Goal: Task Accomplishment & Management: Complete application form

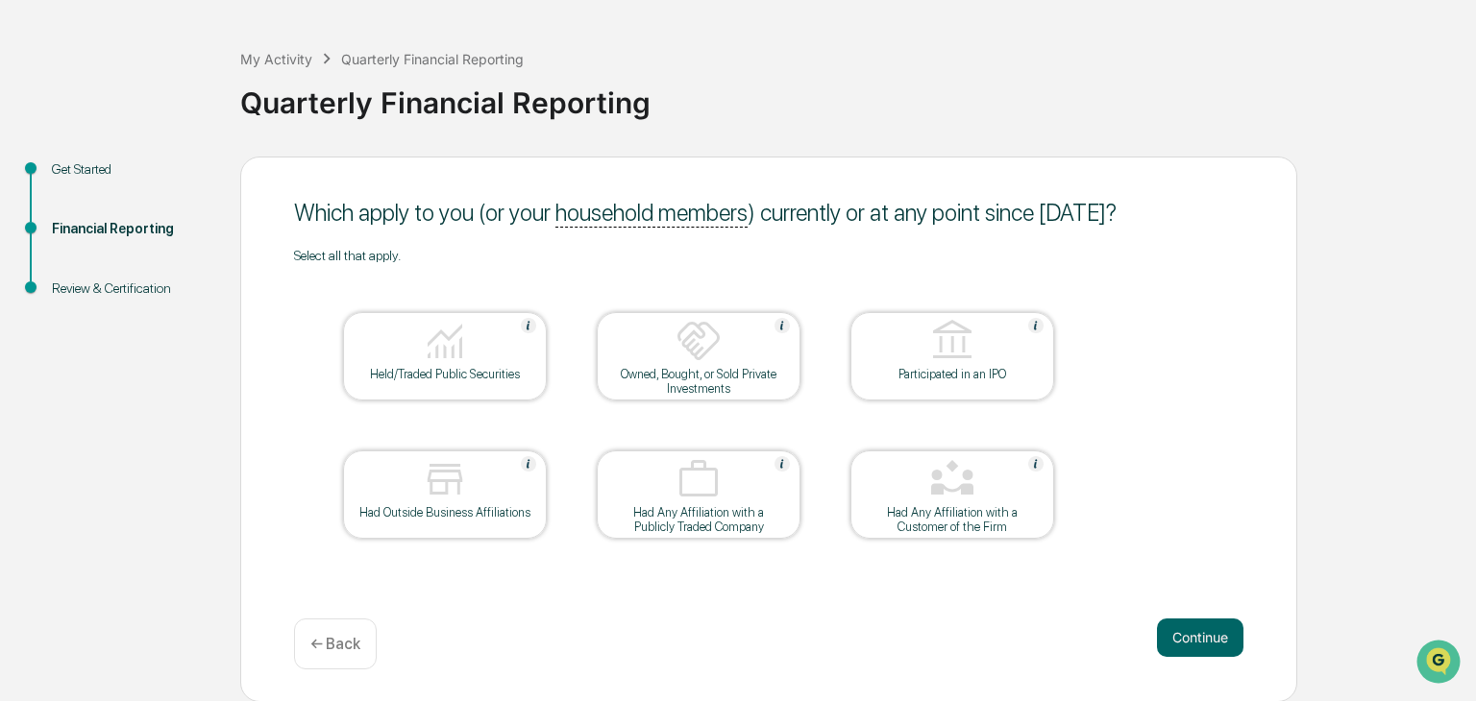
click at [491, 326] on div at bounding box center [445, 342] width 192 height 49
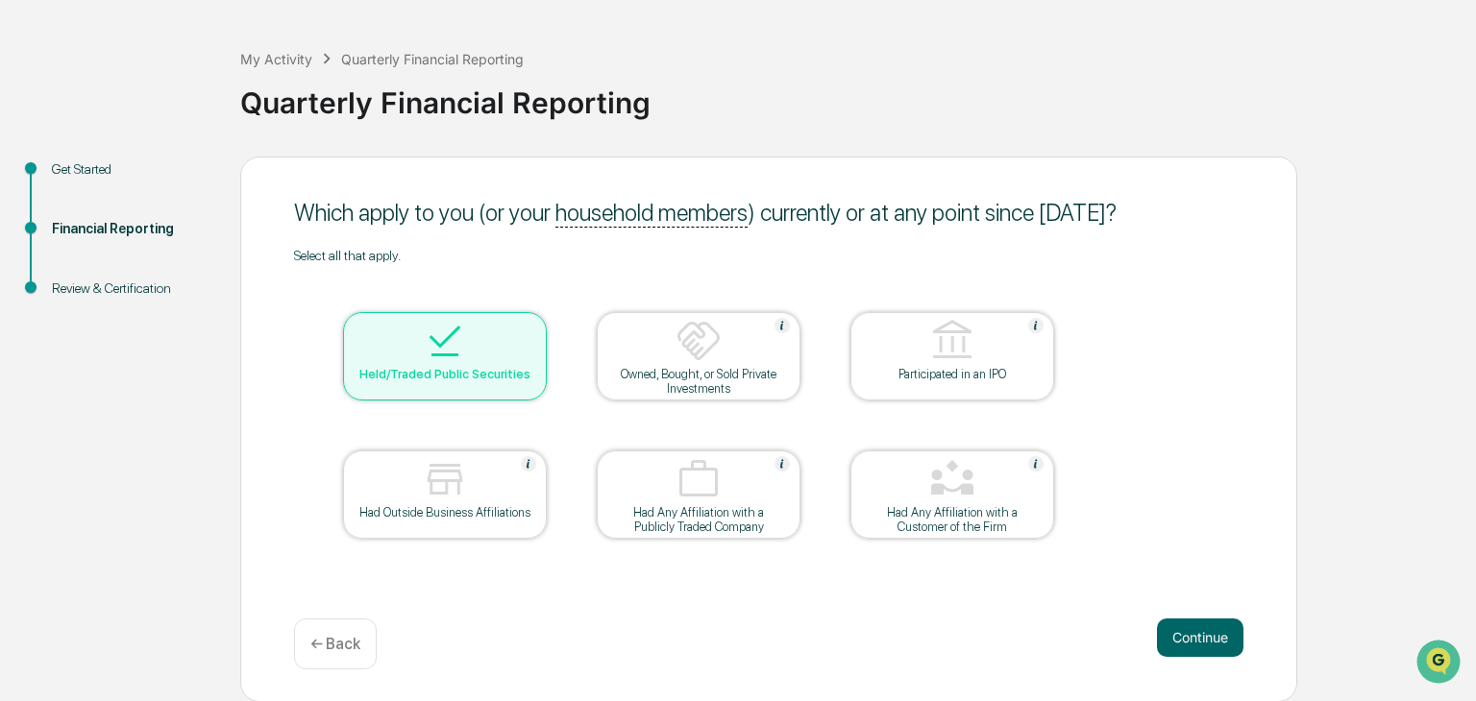
click at [602, 336] on div at bounding box center [698, 342] width 192 height 49
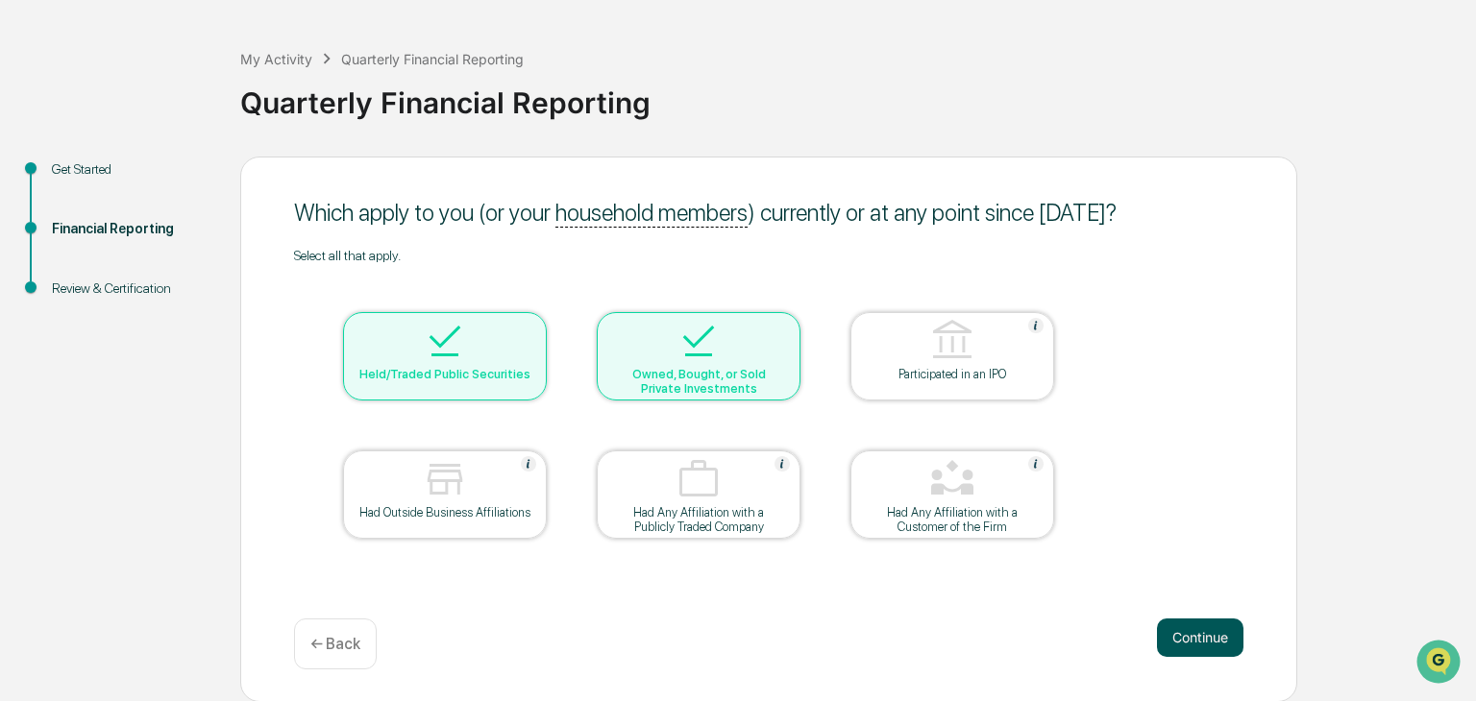
click at [1225, 641] on button "Continue" at bounding box center [1200, 638] width 86 height 38
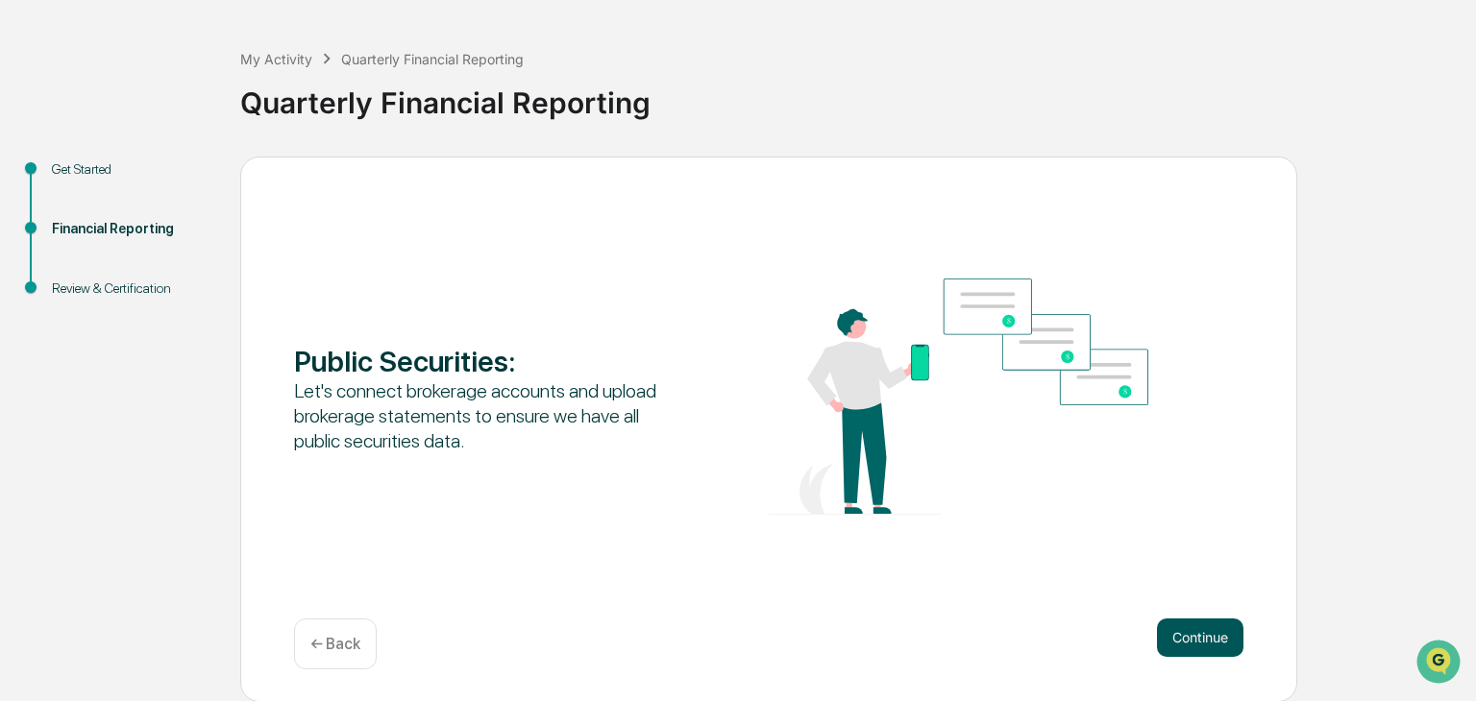
click at [1185, 626] on button "Continue" at bounding box center [1200, 638] width 86 height 38
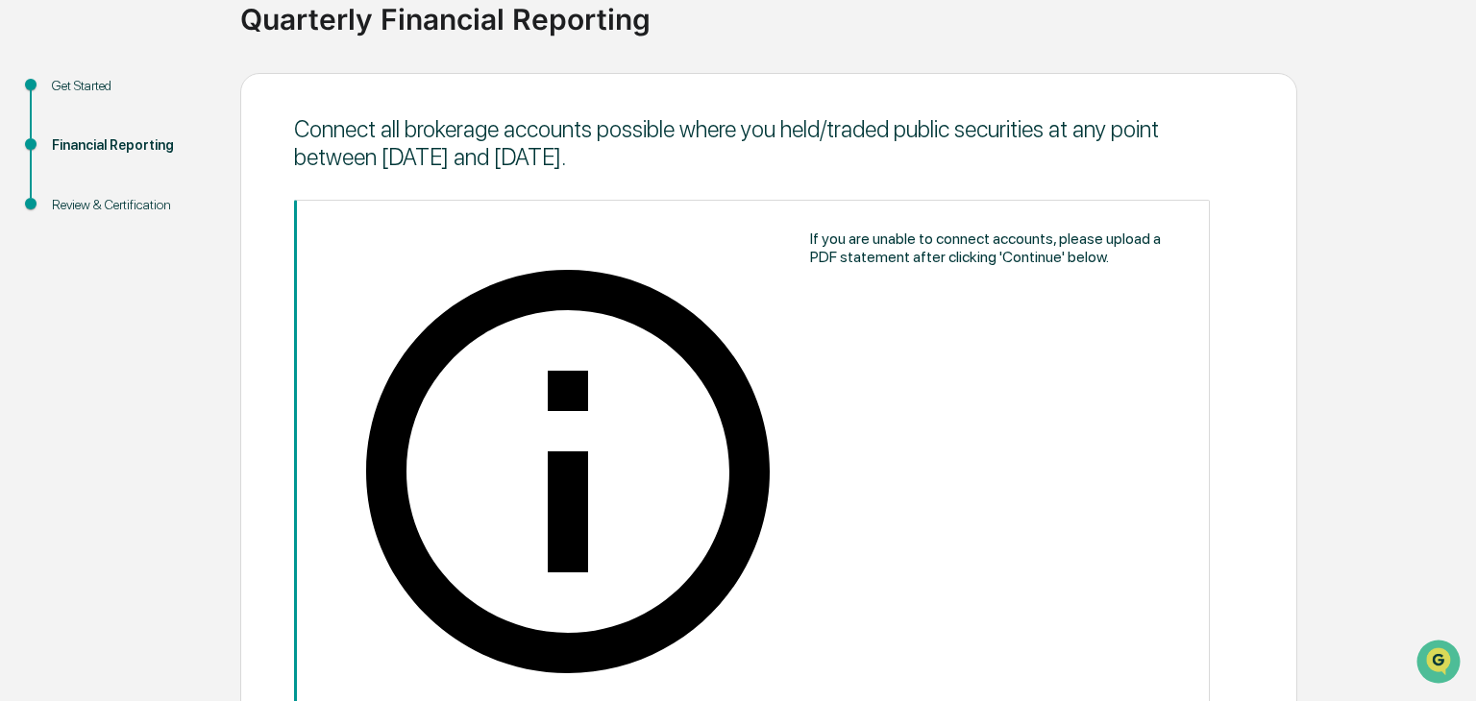
scroll to position [206, 0]
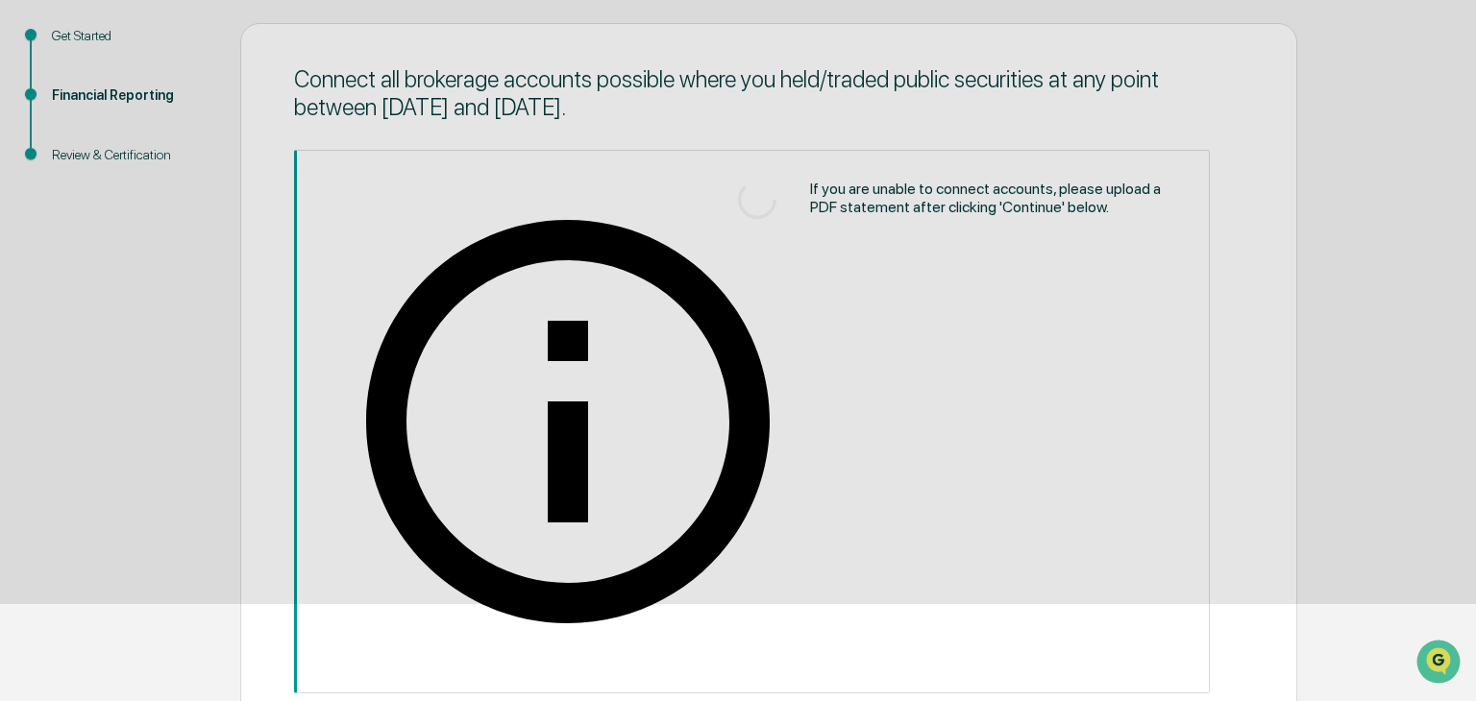
scroll to position [72, 0]
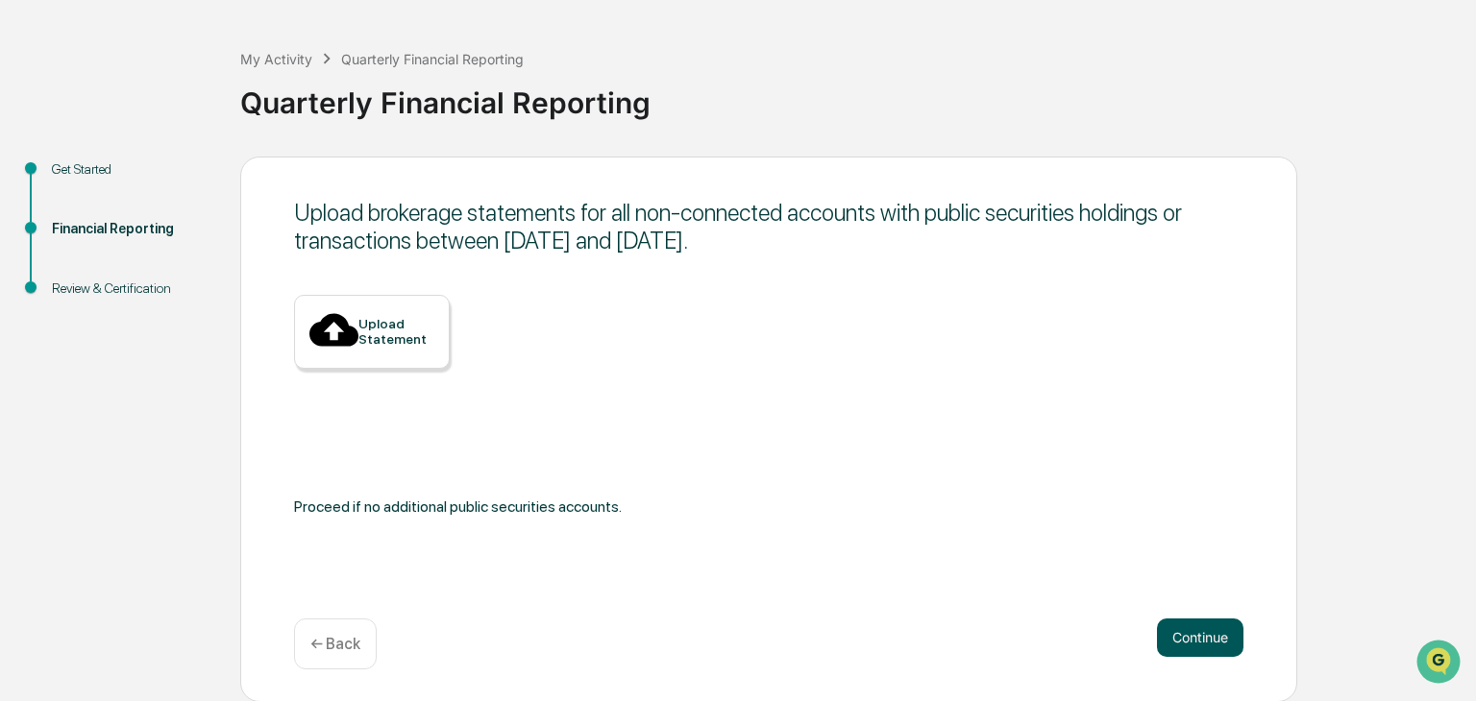
click at [1209, 635] on button "Continue" at bounding box center [1200, 638] width 86 height 38
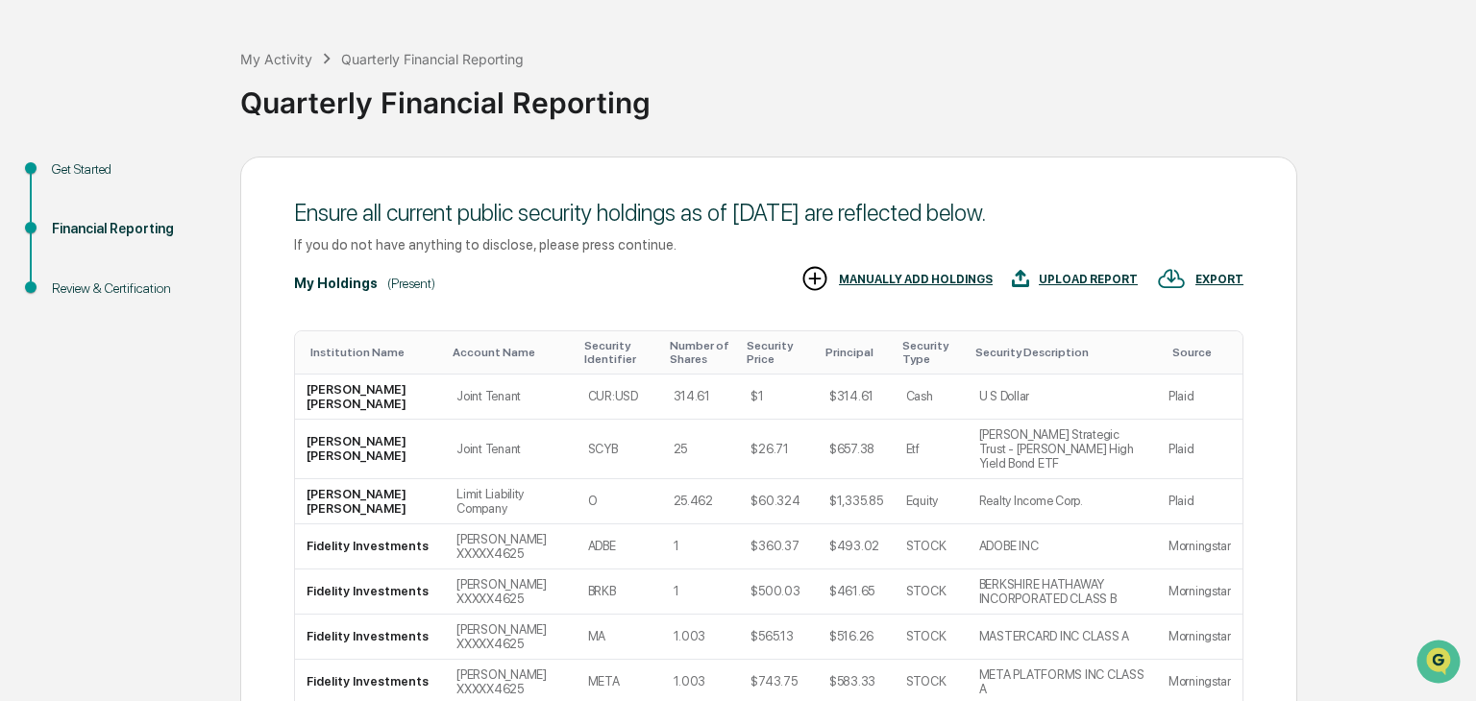
scroll to position [353, 0]
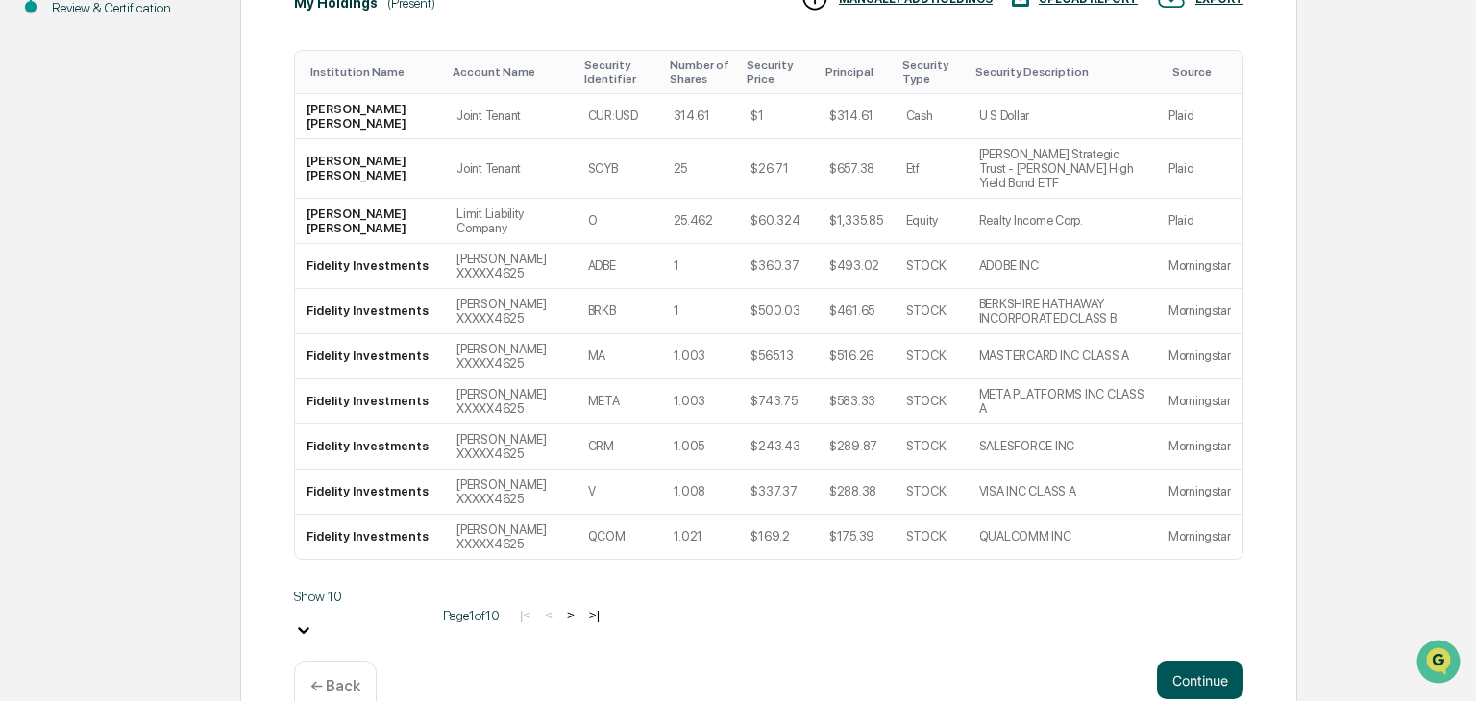
click at [1196, 661] on button "Continue" at bounding box center [1200, 680] width 86 height 38
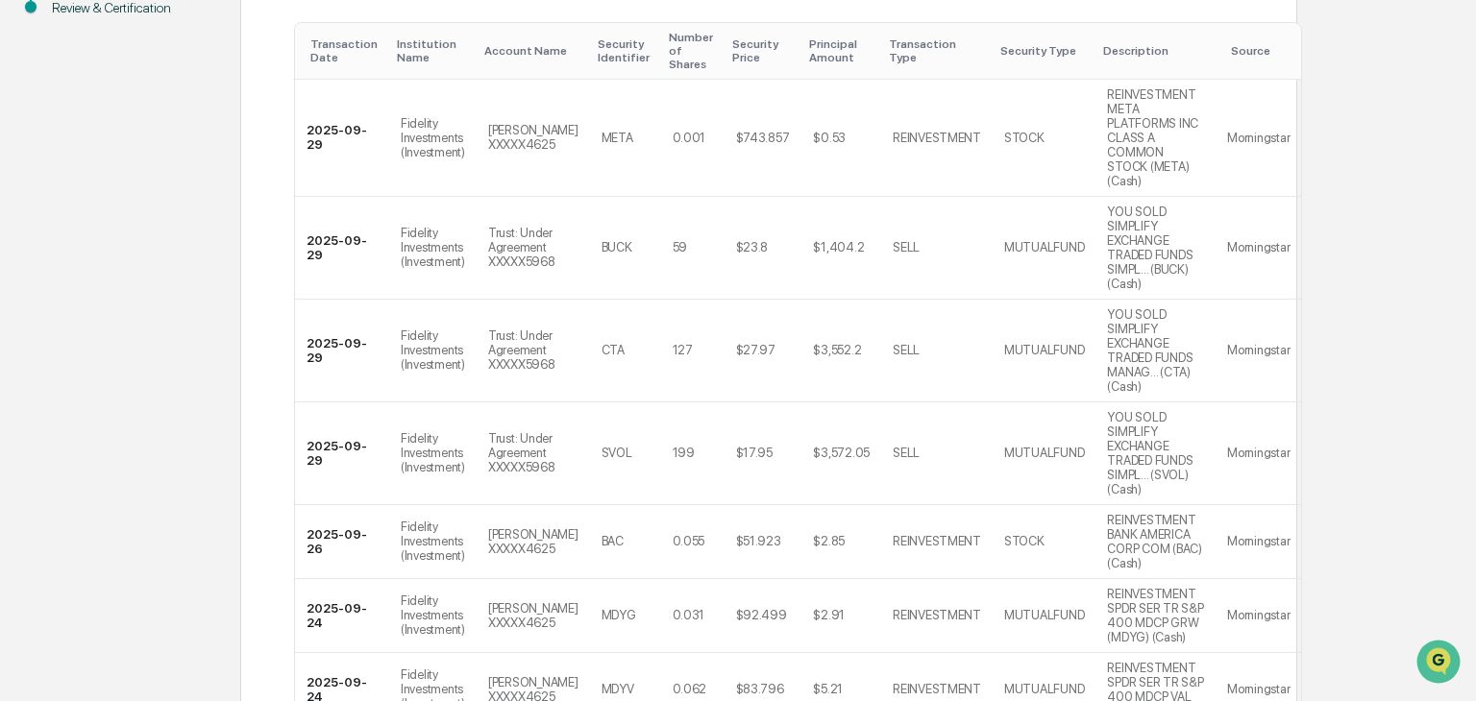
scroll to position [819, 0]
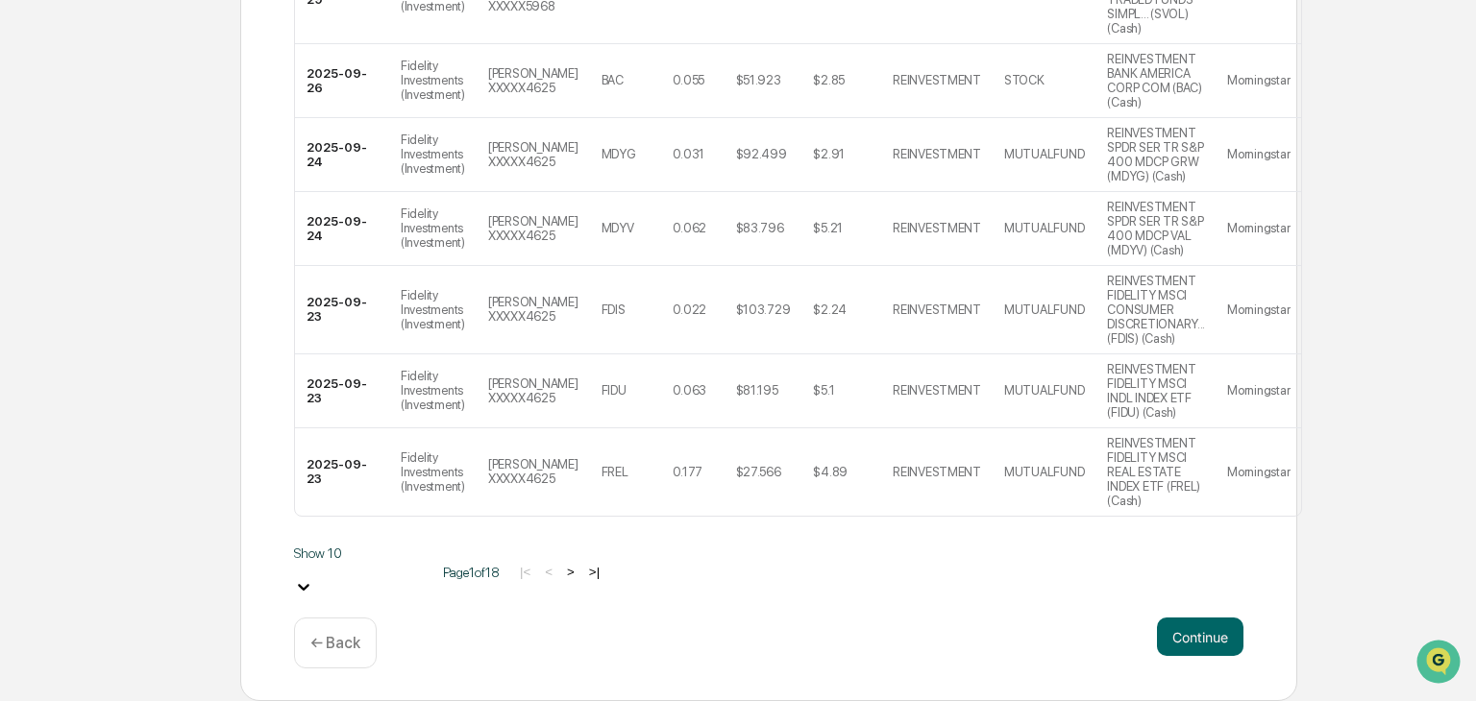
click at [1196, 632] on button "Continue" at bounding box center [1200, 637] width 86 height 38
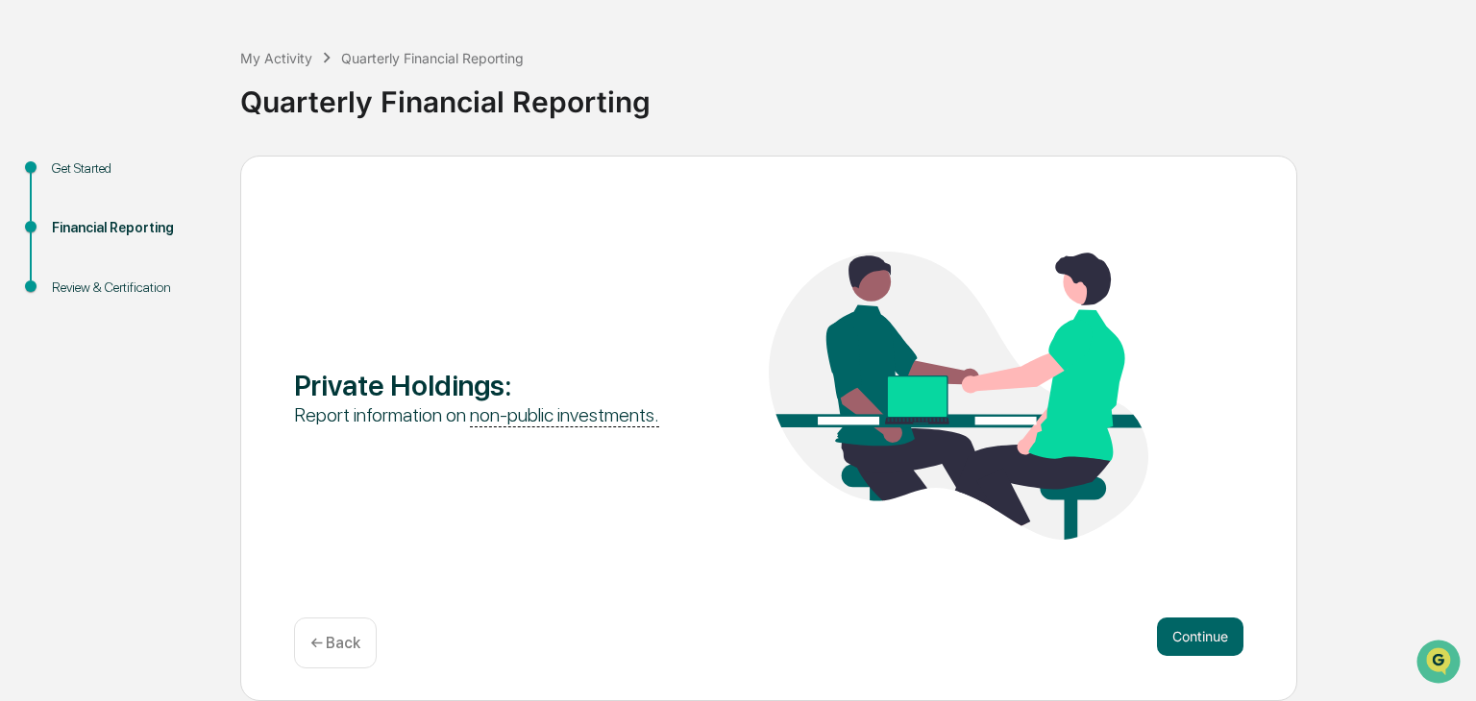
scroll to position [72, 0]
click at [1196, 632] on button "Continue" at bounding box center [1200, 638] width 86 height 38
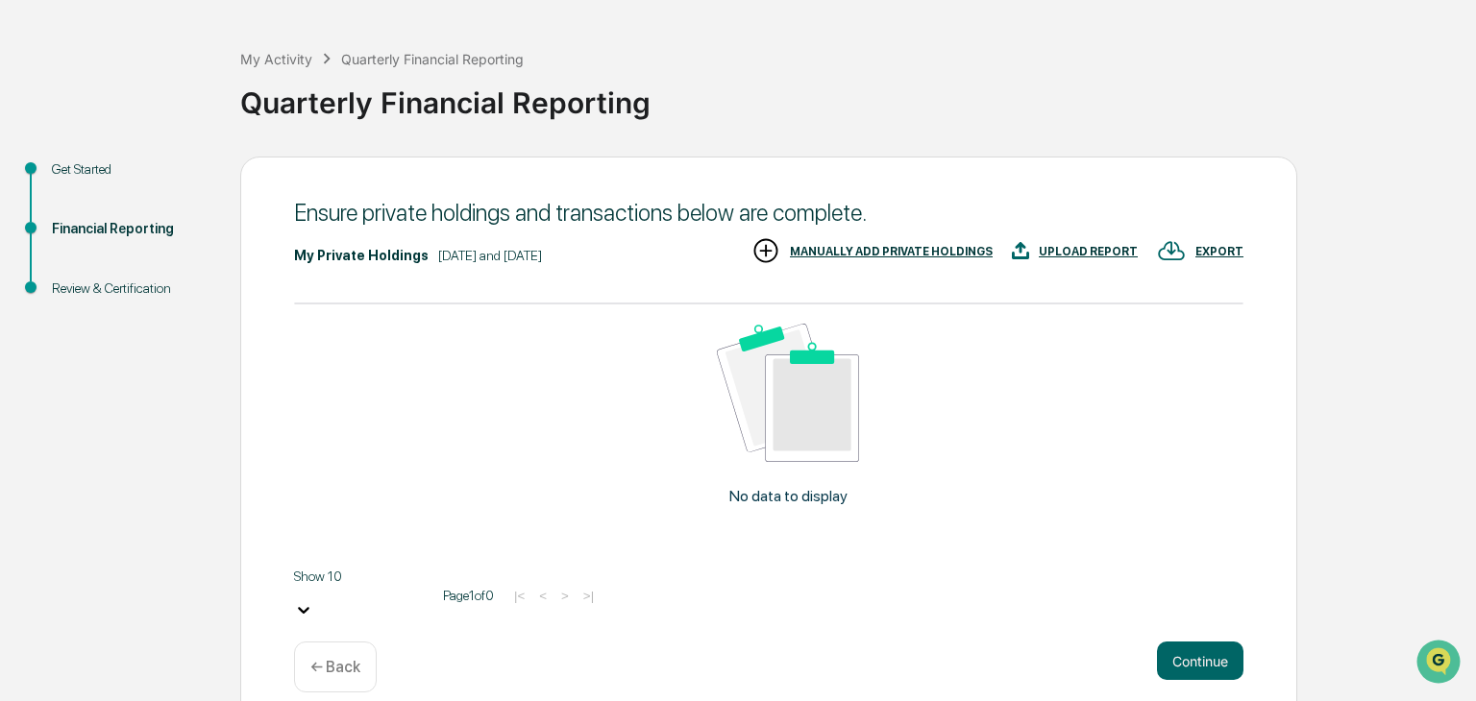
click at [904, 249] on div "MANUALLY ADD PRIVATE HOLDINGS" at bounding box center [891, 251] width 203 height 13
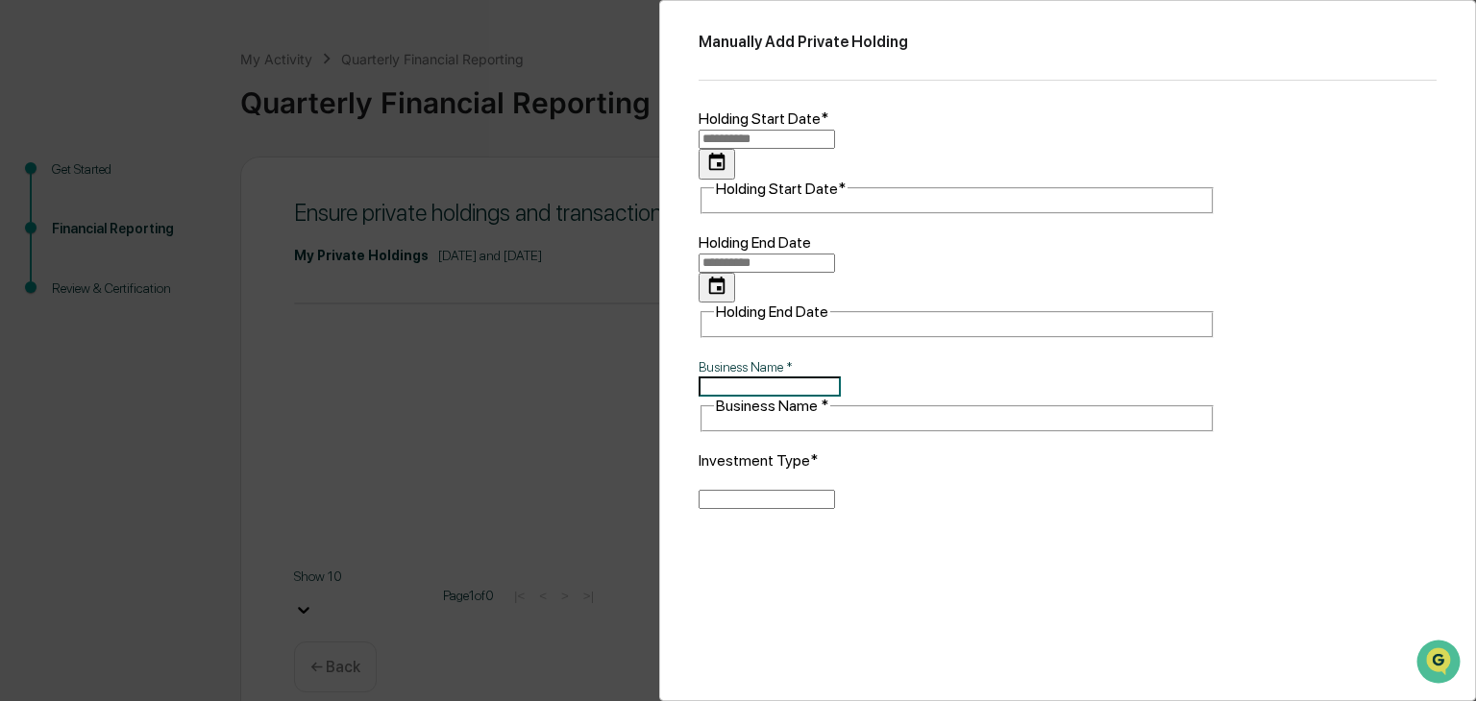
click at [1032, 448] on body "Get Approval Content & Transactions Company Policies & Documents My Compliance …" at bounding box center [738, 326] width 1476 height 797
click at [1007, 401] on li "USD ($)" at bounding box center [957, 392] width 517 height 15
type input "*"
click at [978, 325] on body "Get Approval Content & Transactions Company Policies & Documents My Compliance …" at bounding box center [738, 326] width 1476 height 797
click at [978, 325] on div at bounding box center [738, 350] width 1476 height 701
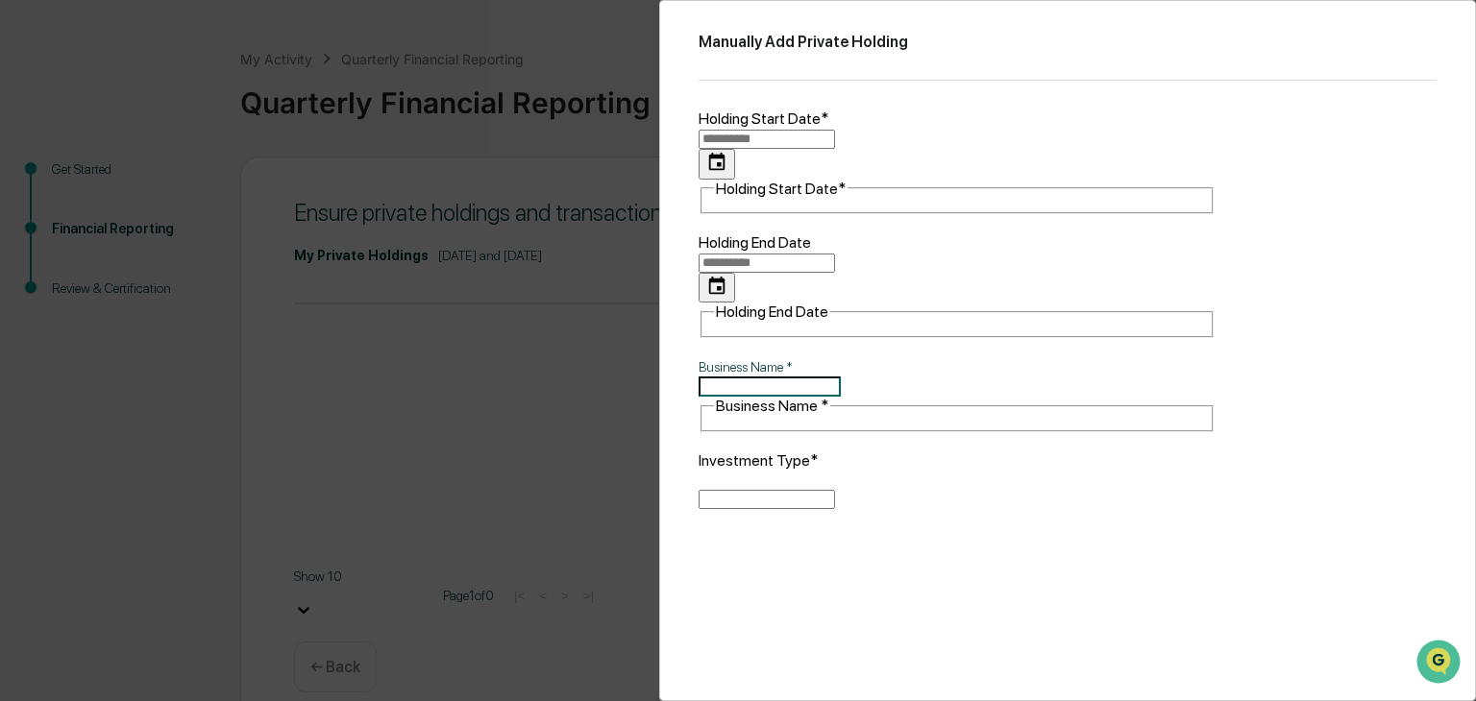
click at [978, 325] on body "Get Approval Content & Transactions Company Policies & Documents My Compliance …" at bounding box center [738, 326] width 1476 height 797
click at [786, 387] on li "Other" at bounding box center [957, 379] width 517 height 15
type input "*****"
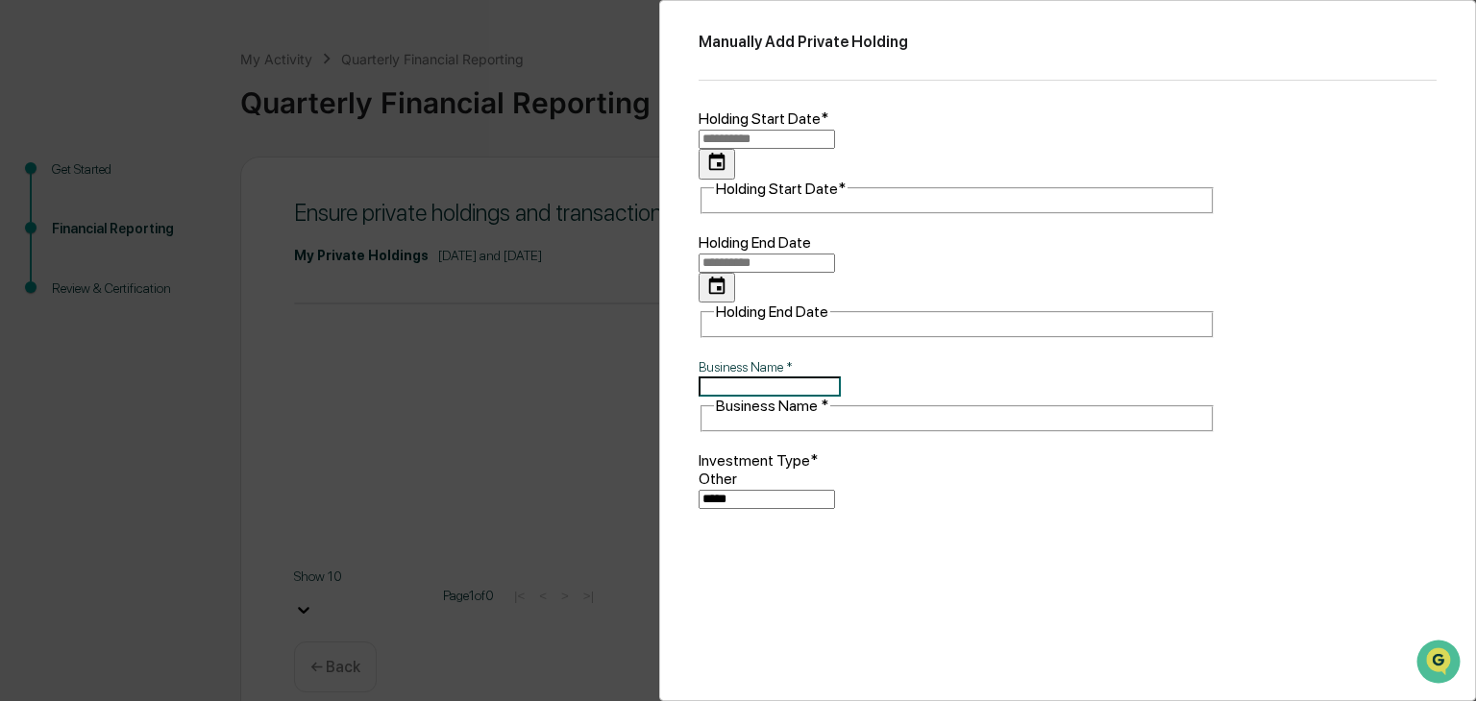
click at [763, 135] on div "Holding Start Date* Holding Start Date*" at bounding box center [957, 162] width 517 height 105
type input "**********"
click at [735, 149] on button "Choose date" at bounding box center [717, 164] width 37 height 30
click at [706, 215] on icon "Previous month" at bounding box center [706, 215] width 0 height 0
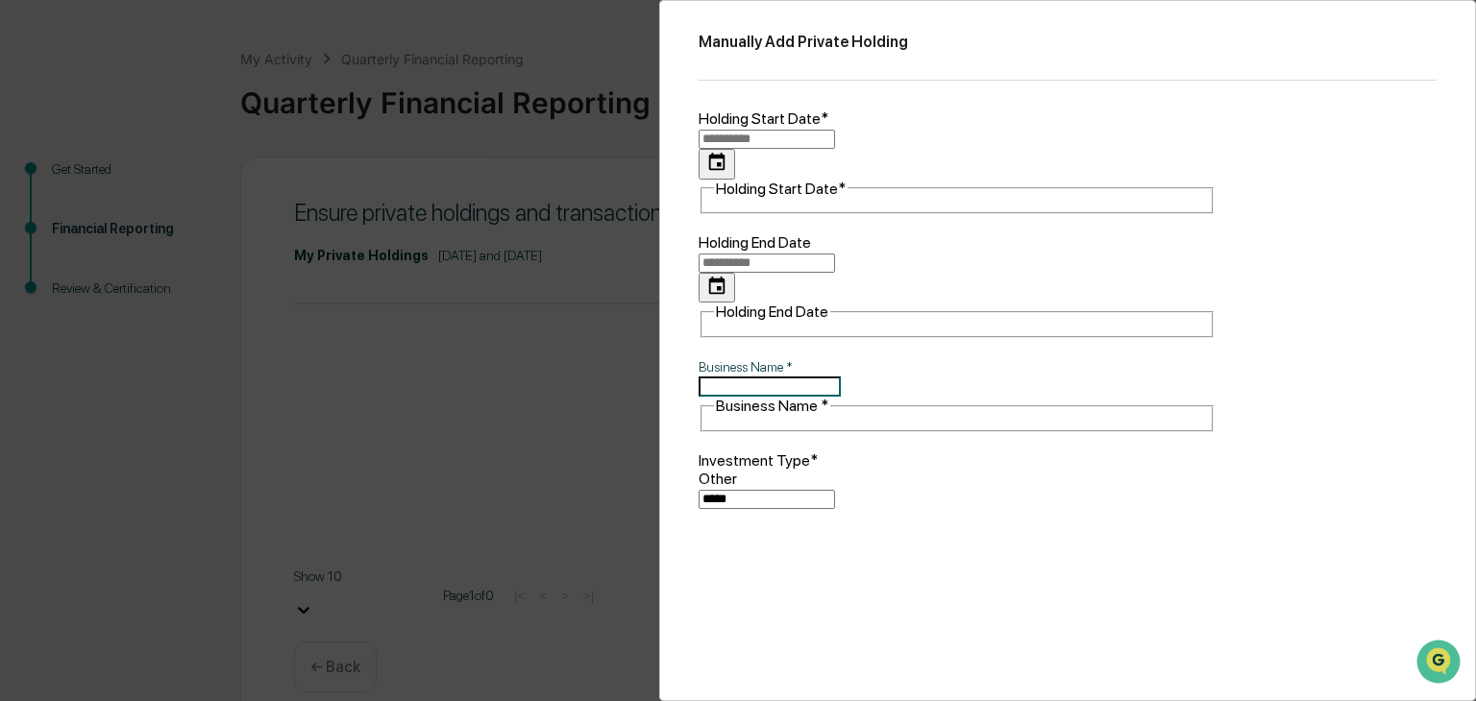
click at [706, 215] on icon "Previous month" at bounding box center [706, 215] width 0 height 0
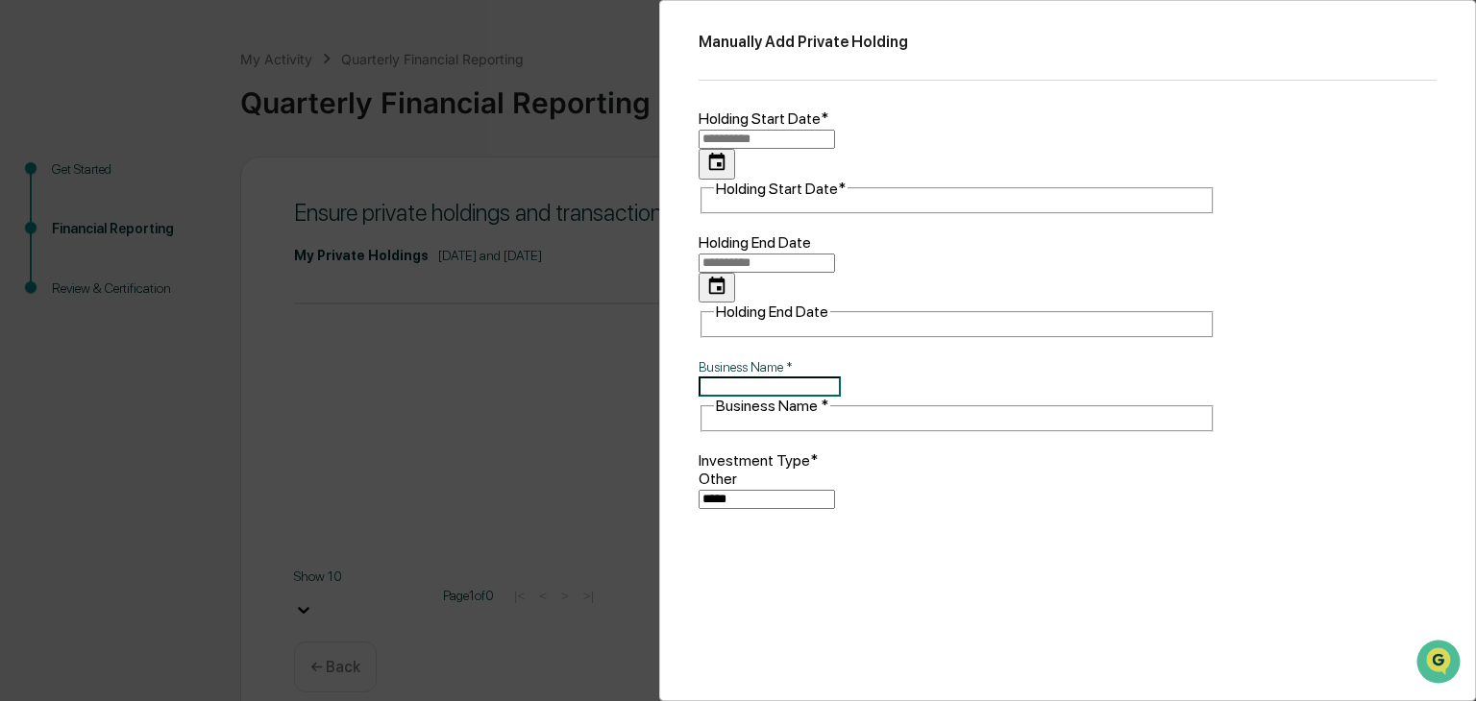
click at [744, 295] on button "3" at bounding box center [733, 290] width 22 height 20
type input "**********"
click at [799, 377] on input "Business Name   *" at bounding box center [770, 387] width 142 height 20
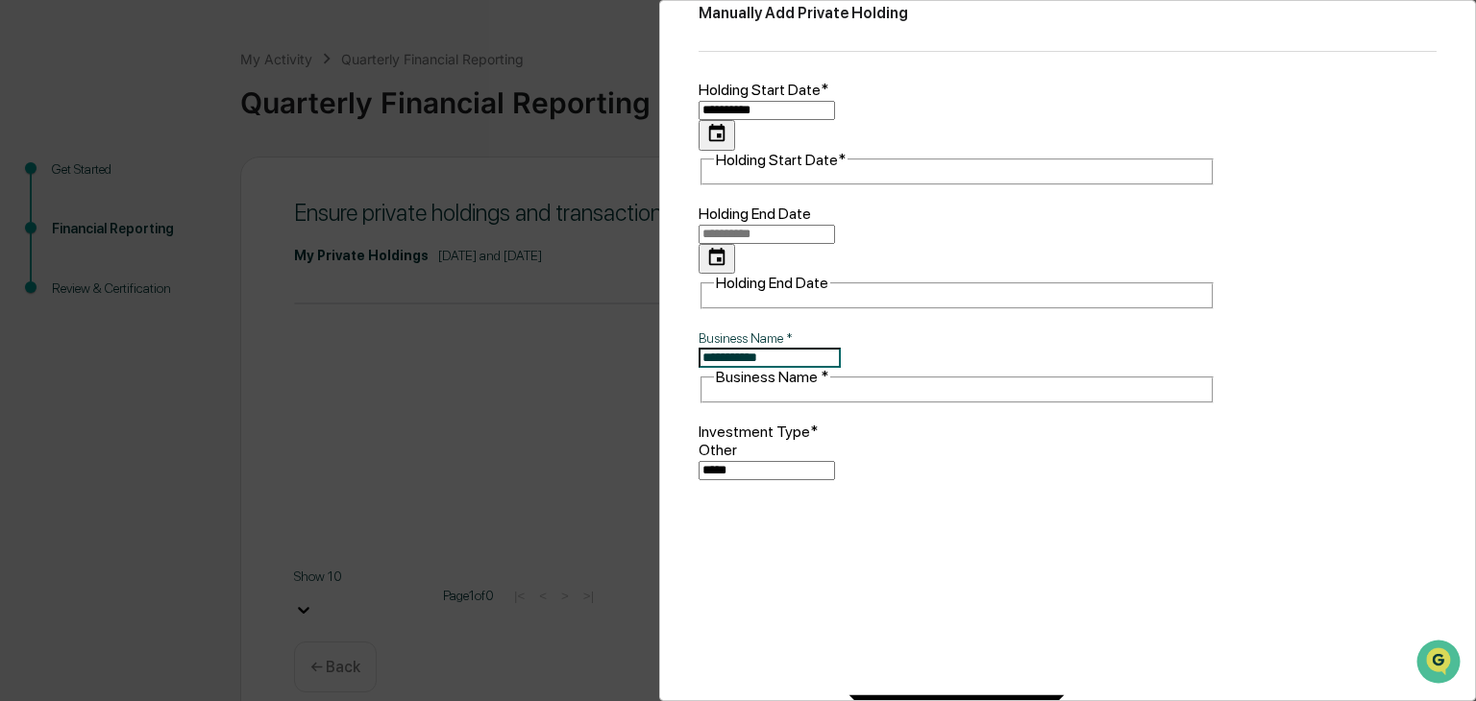
type input "**********"
type textarea "**********"
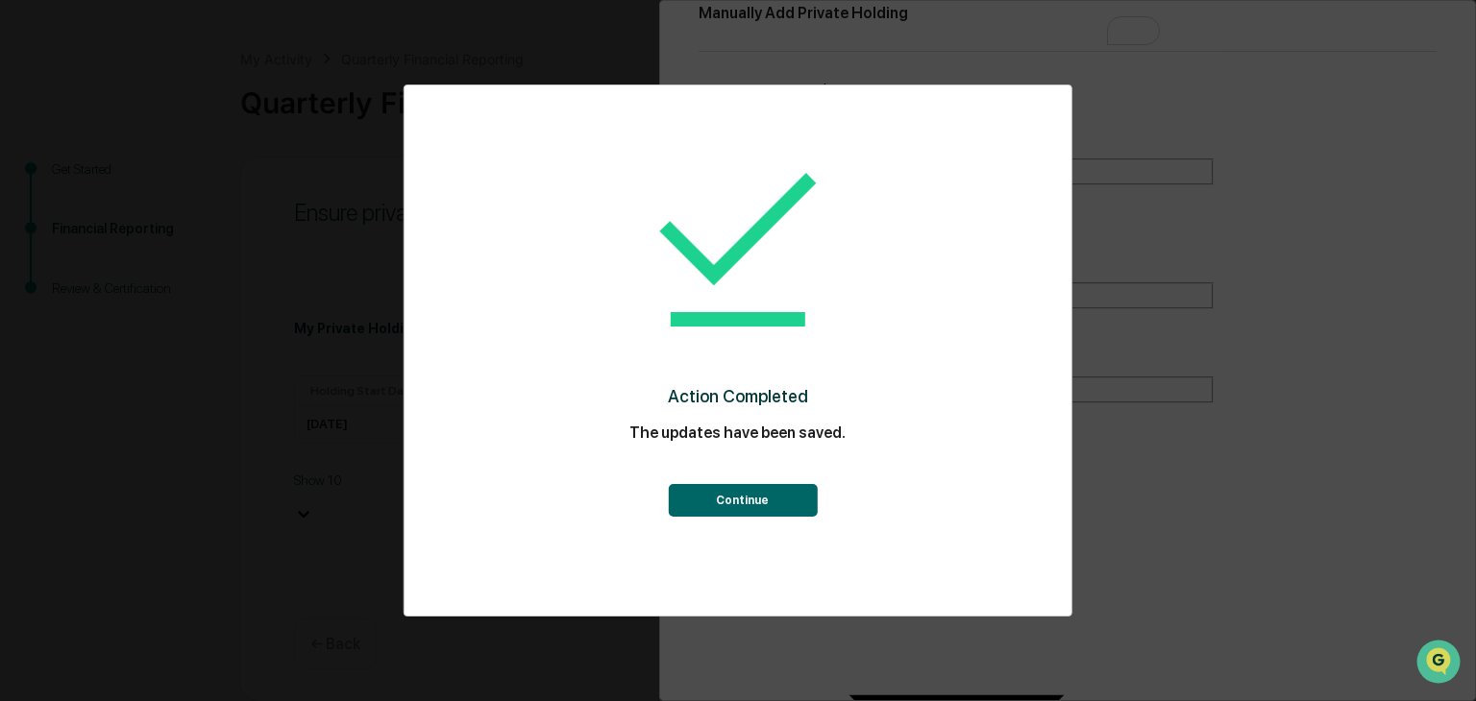
click at [731, 508] on button "Continue" at bounding box center [742, 500] width 149 height 33
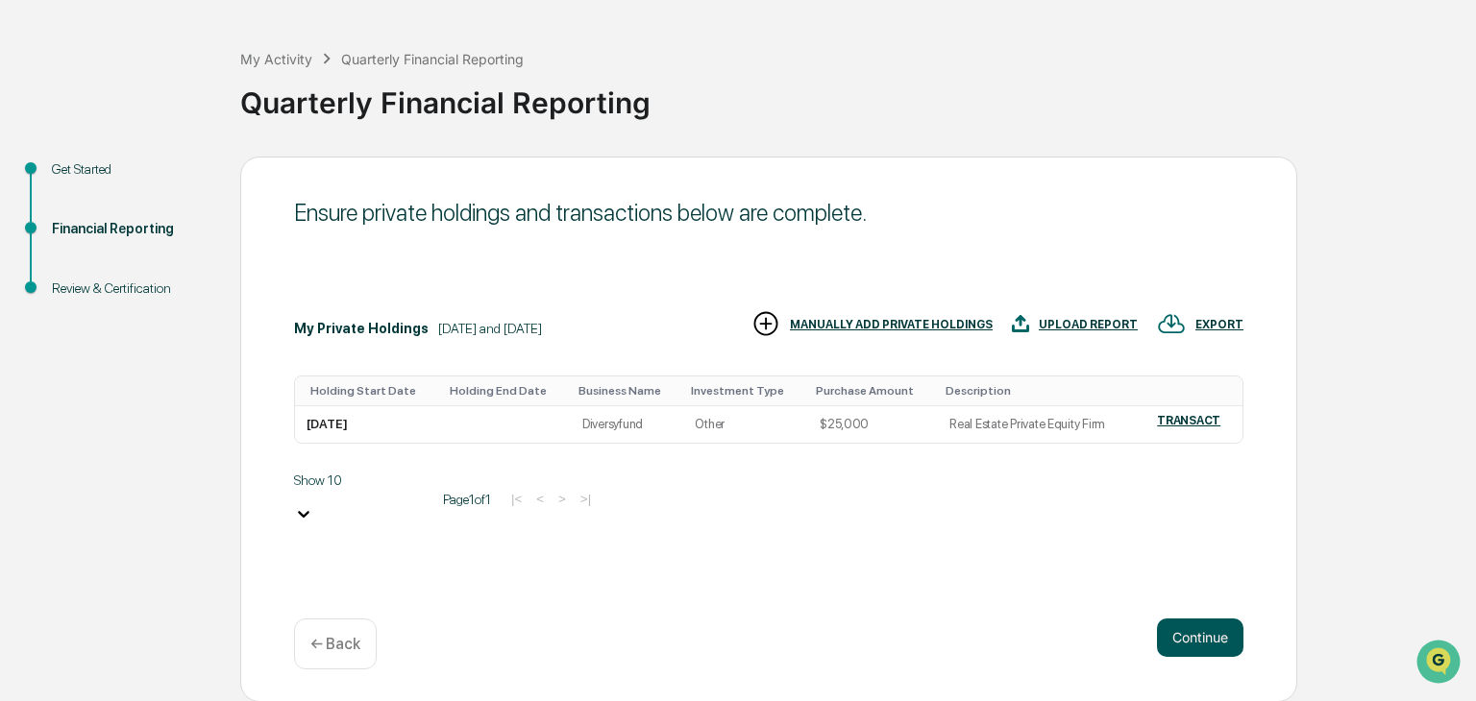
click at [1194, 634] on button "Continue" at bounding box center [1200, 638] width 86 height 38
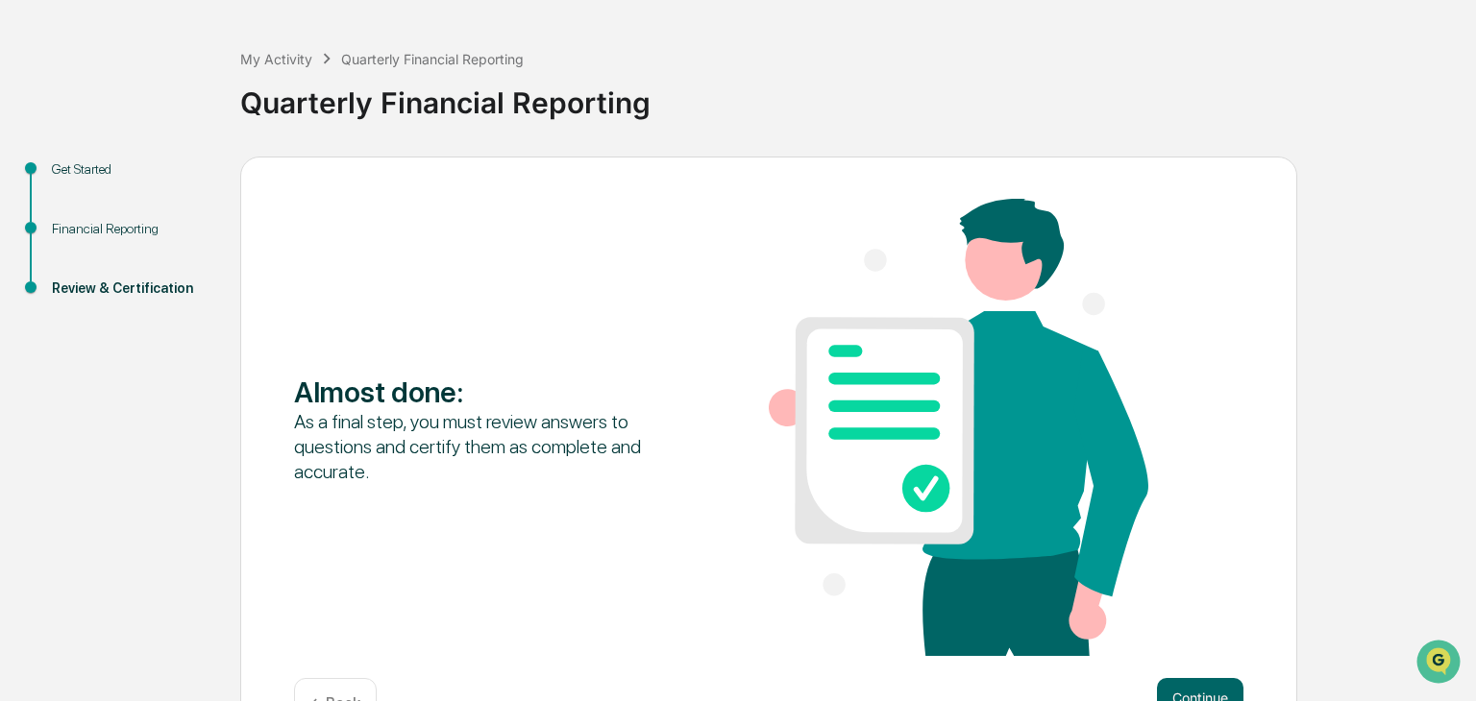
scroll to position [133, 0]
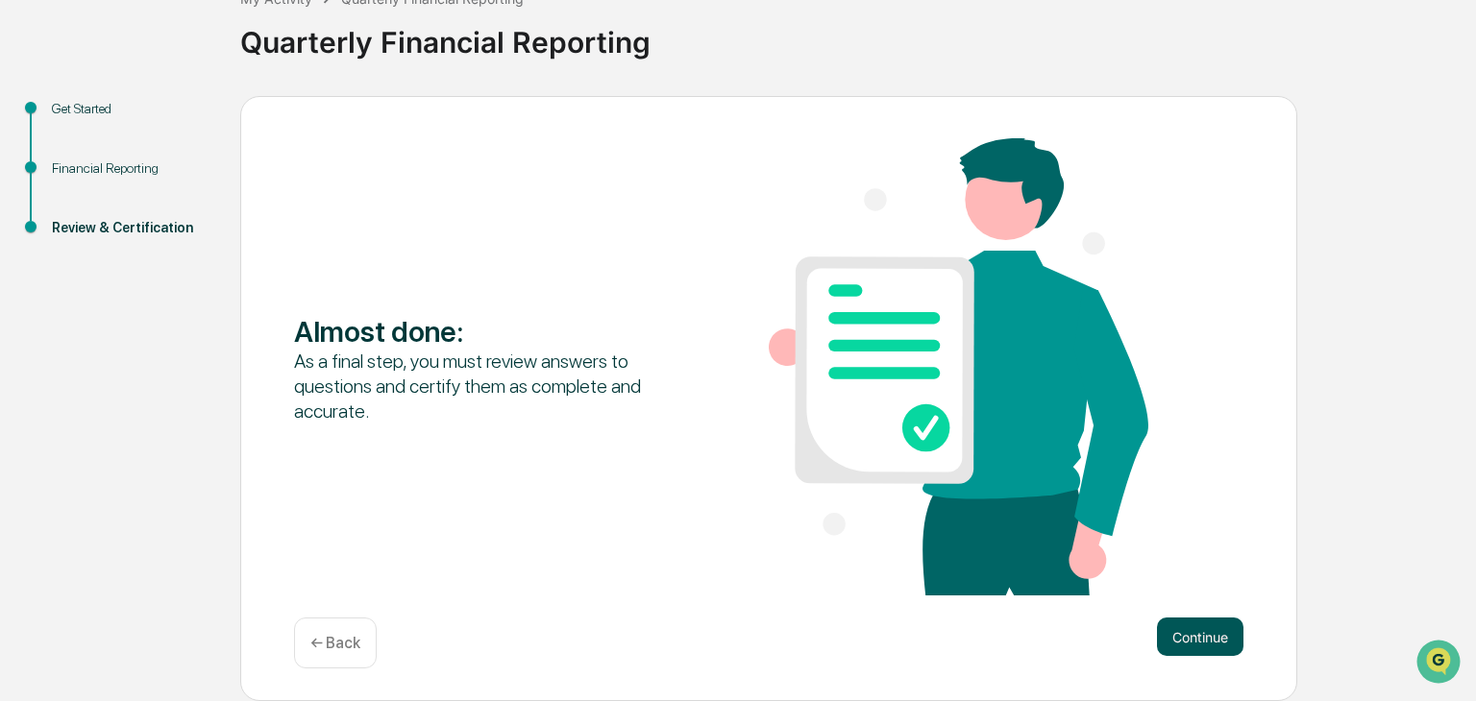
click at [1183, 640] on button "Continue" at bounding box center [1200, 637] width 86 height 38
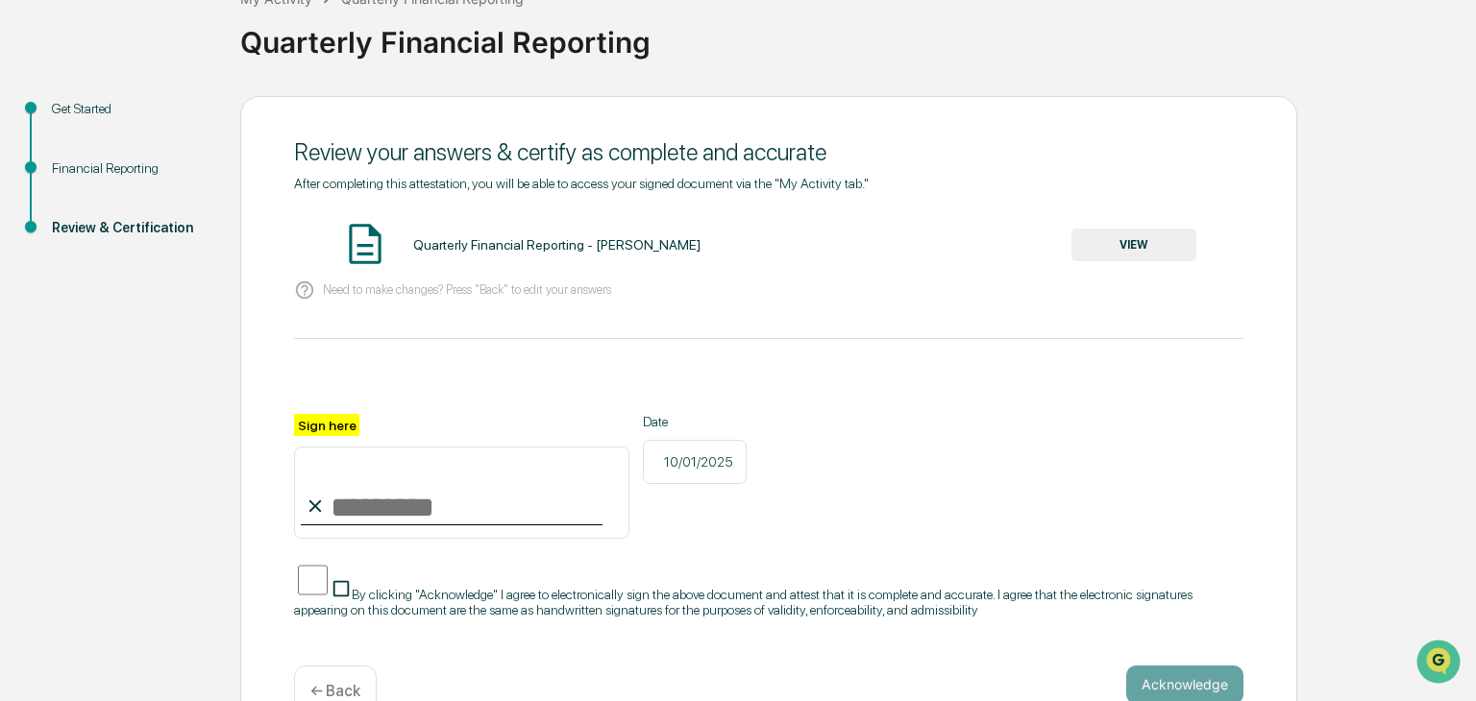
click at [459, 502] on input "Sign here" at bounding box center [461, 493] width 335 height 92
type input "**********"
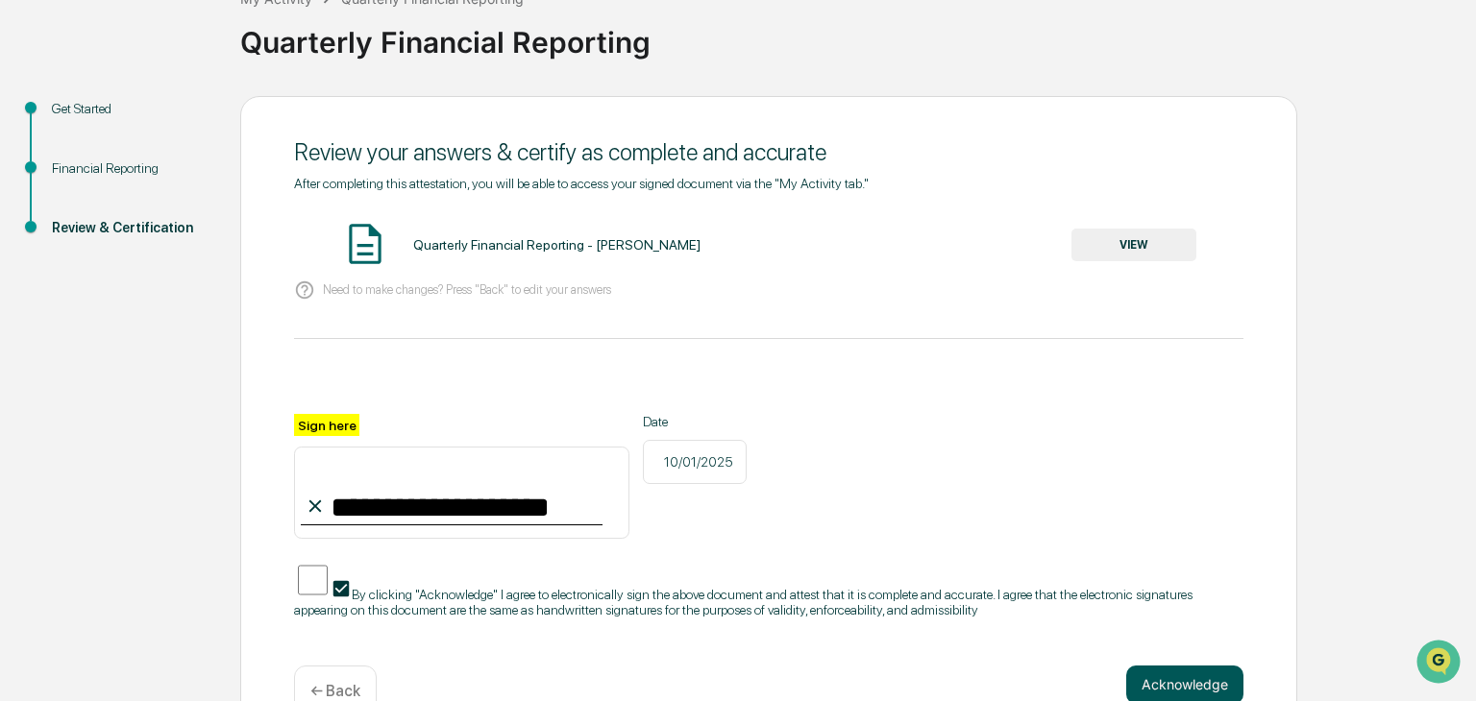
click at [1207, 668] on button "Acknowledge" at bounding box center [1184, 685] width 117 height 38
click at [1139, 250] on button "VIEW" at bounding box center [1133, 245] width 125 height 33
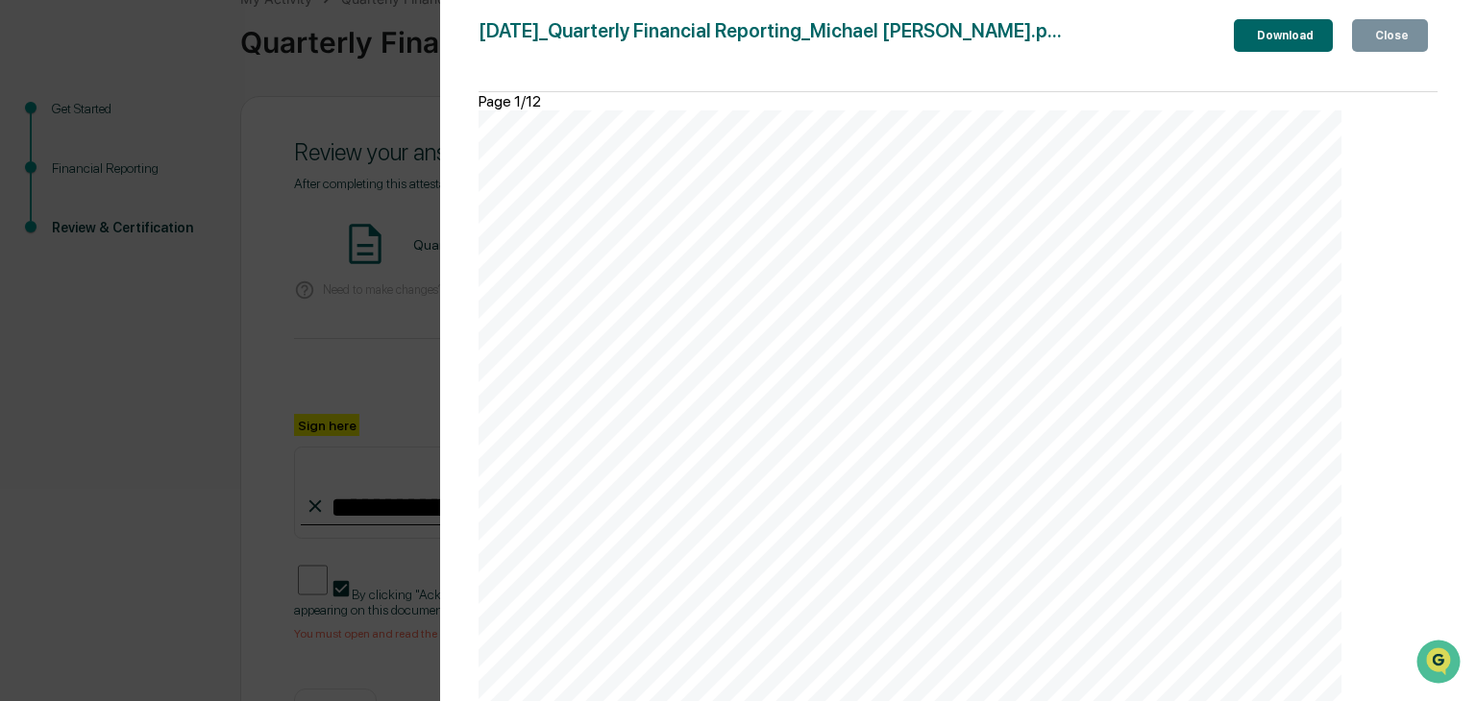
click at [1385, 32] on div "Close" at bounding box center [1389, 35] width 37 height 13
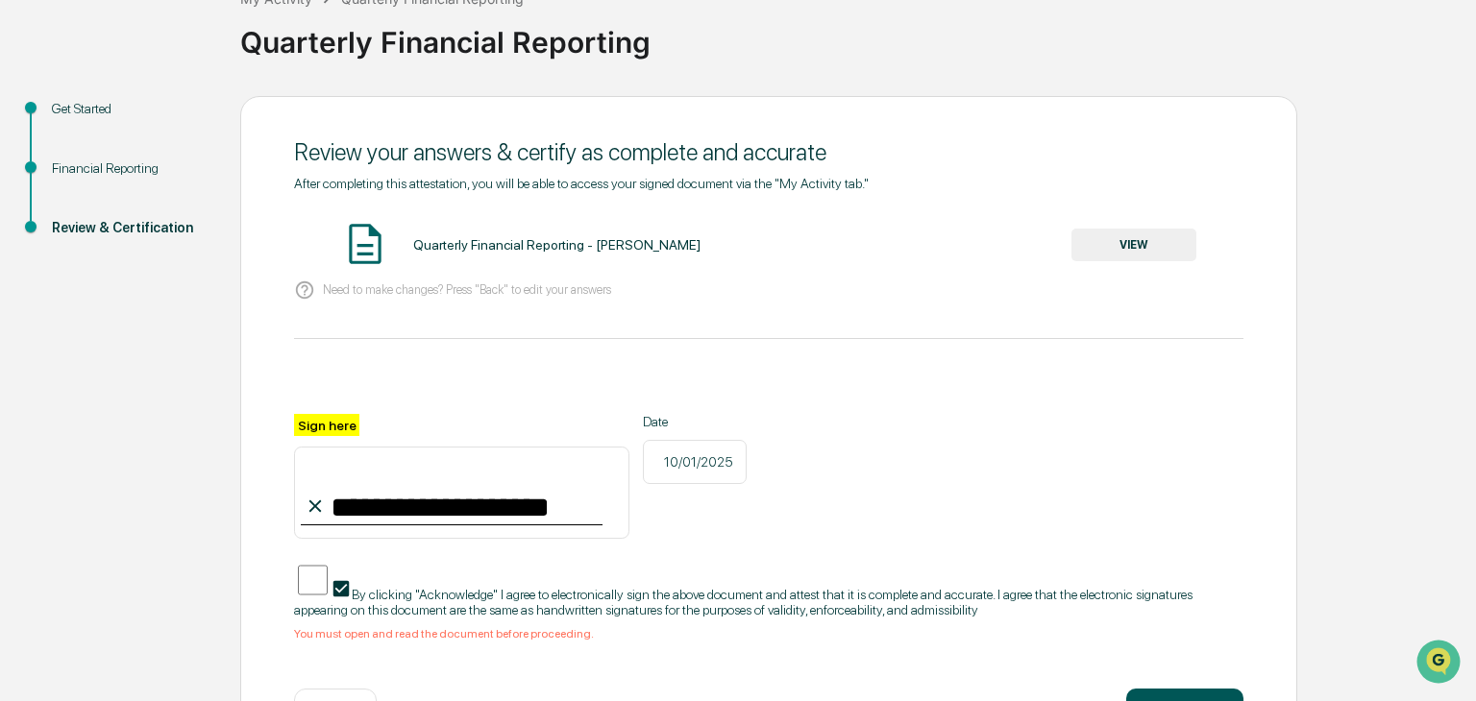
click at [1166, 689] on button "Acknowledge" at bounding box center [1184, 708] width 117 height 38
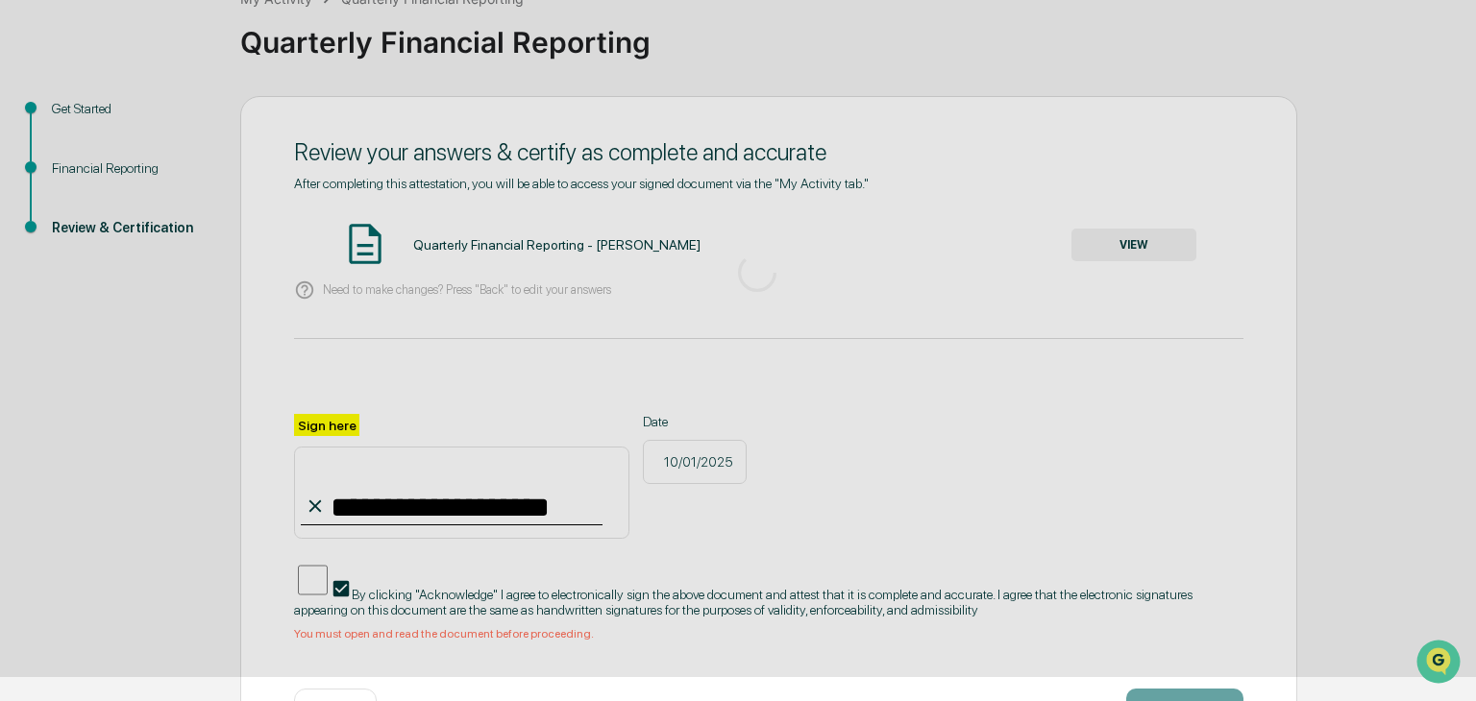
scroll to position [72, 0]
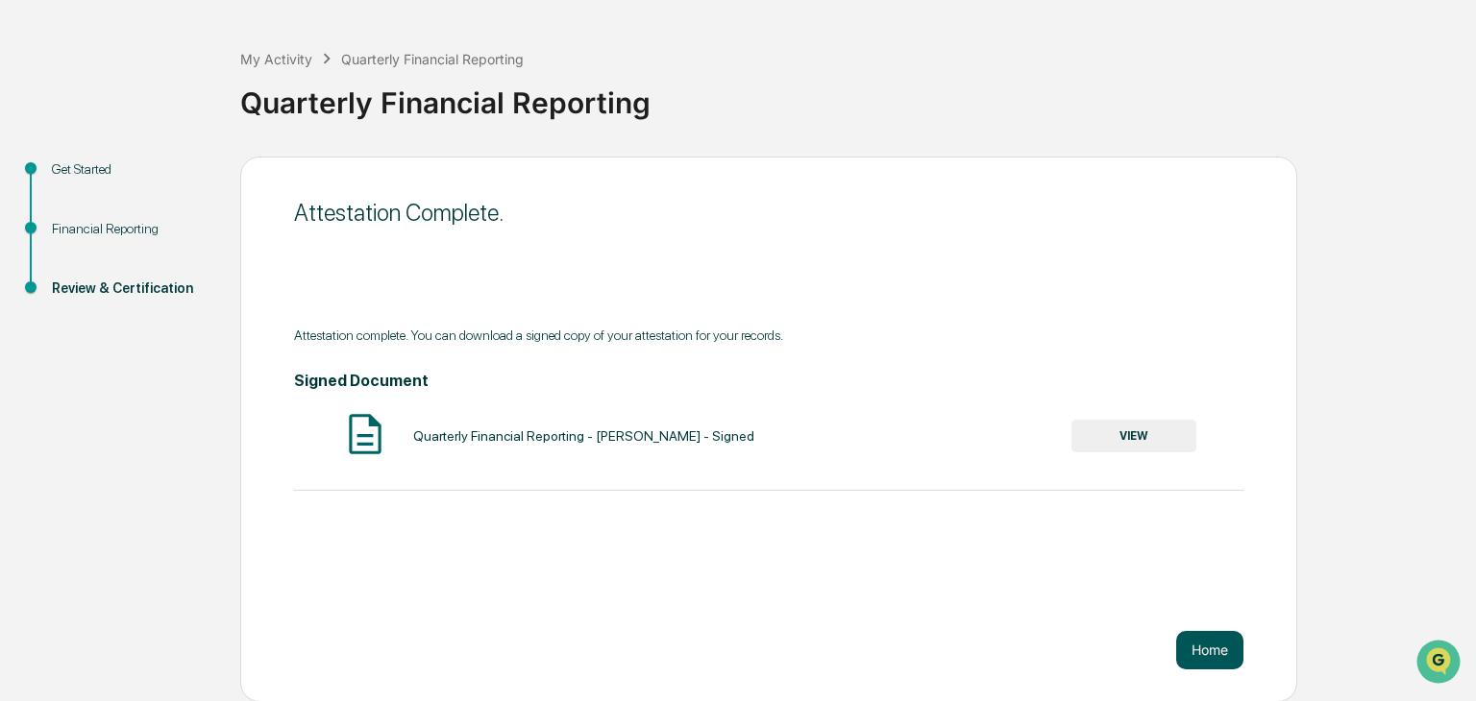
click at [1206, 652] on button "Home" at bounding box center [1209, 650] width 67 height 38
